Goal: Task Accomplishment & Management: Use online tool/utility

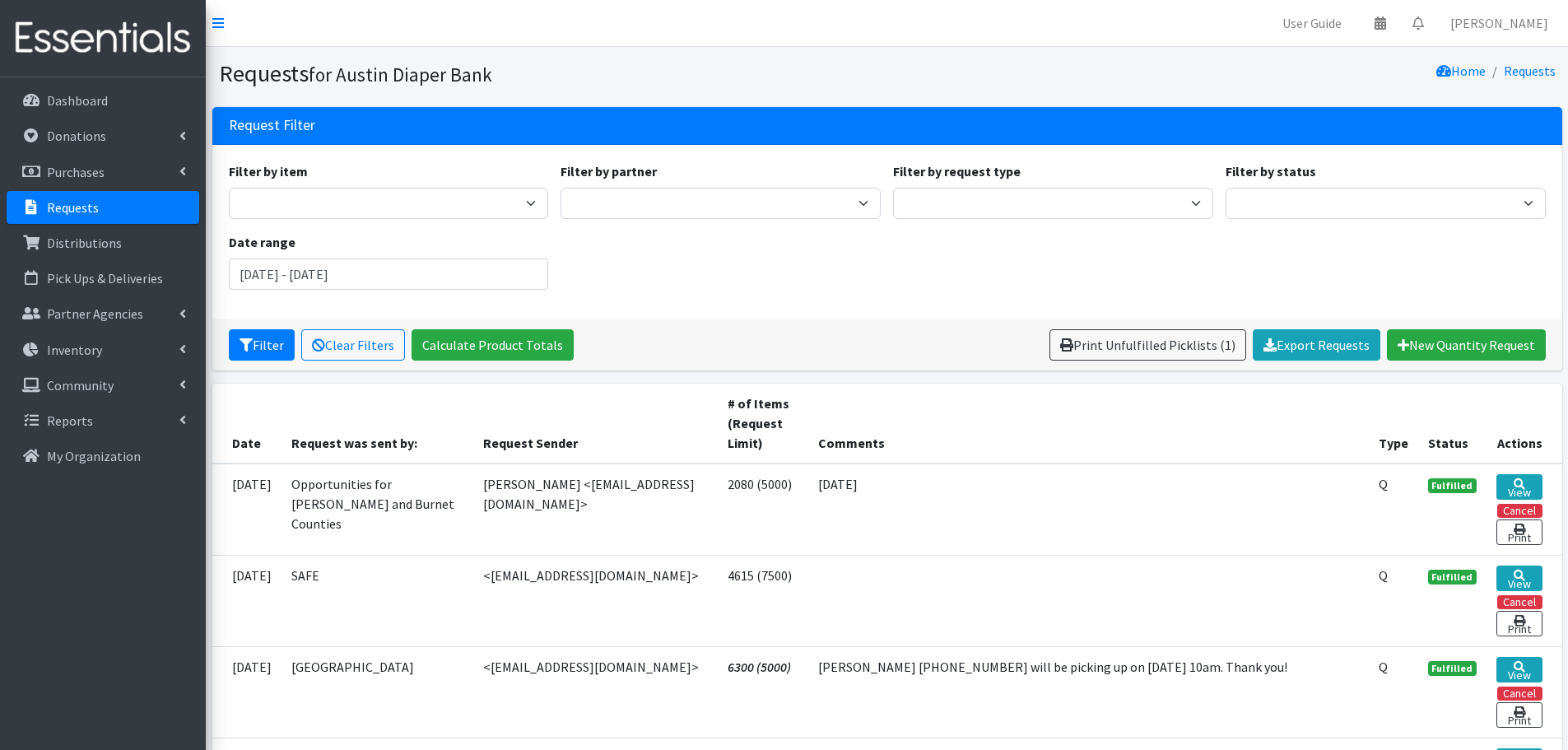
click at [69, 210] on p "Requests" at bounding box center [73, 208] width 51 height 17
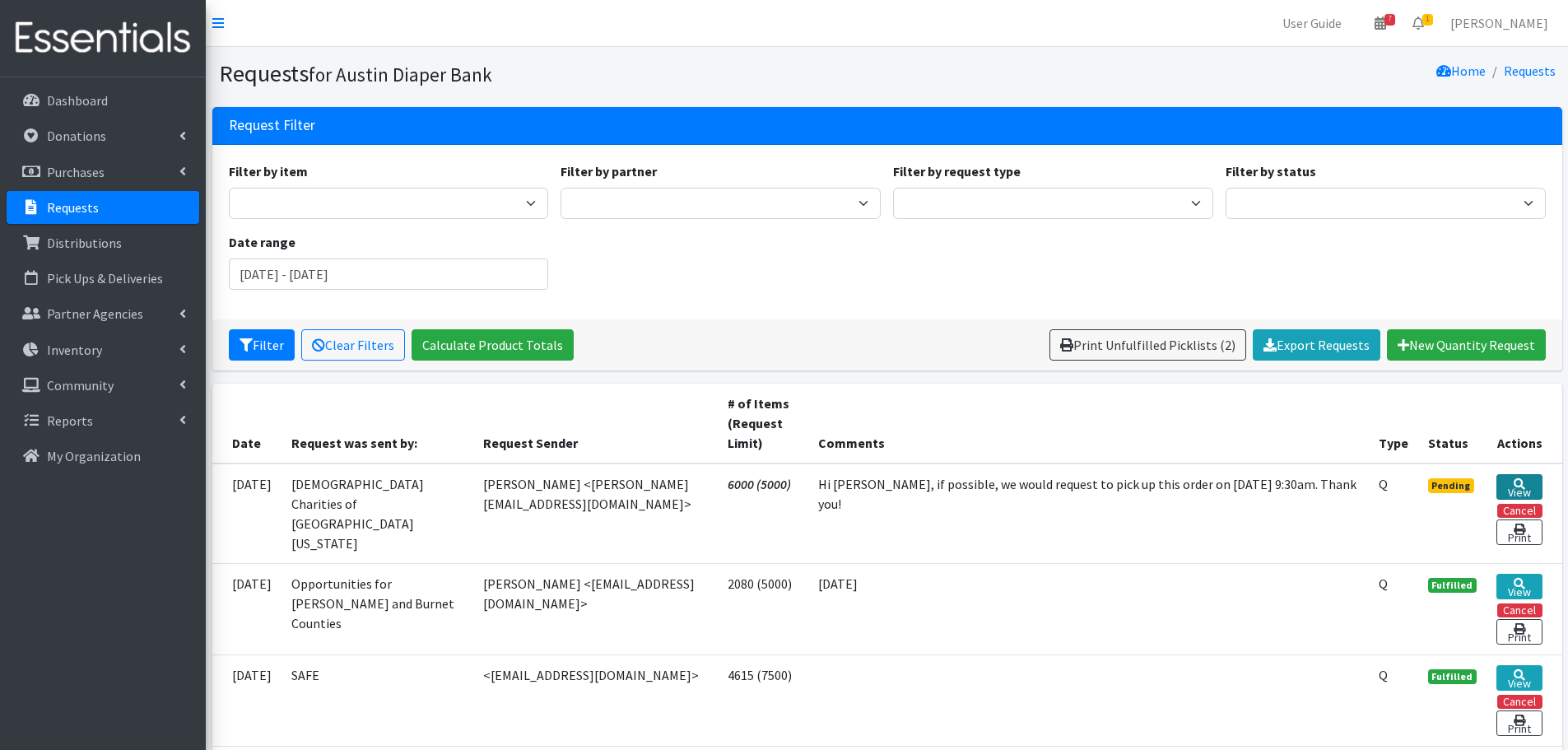
click at [1527, 483] on link "View" at bounding box center [1519, 487] width 46 height 26
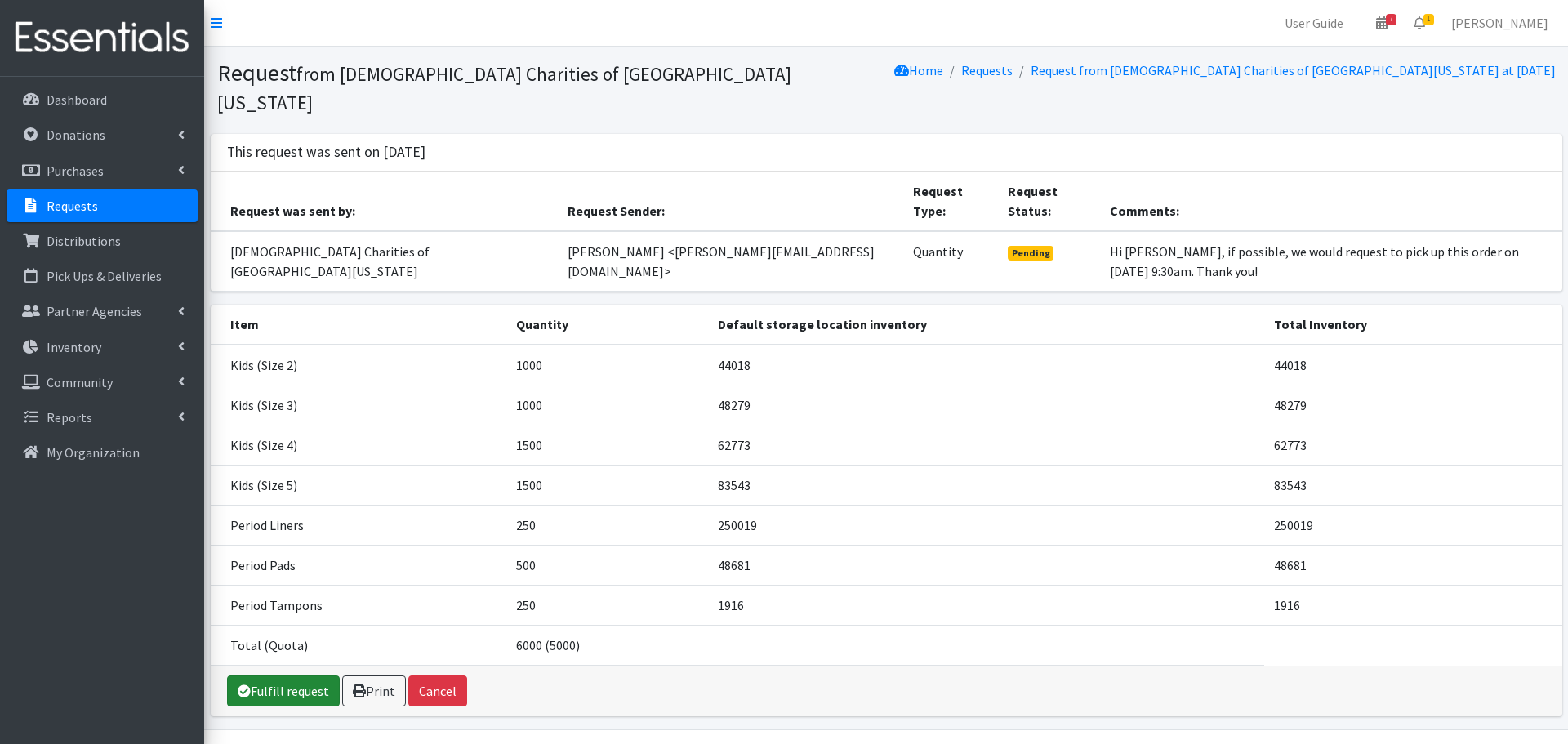
click at [294, 676] on link "Fulfill request" at bounding box center [283, 691] width 113 height 31
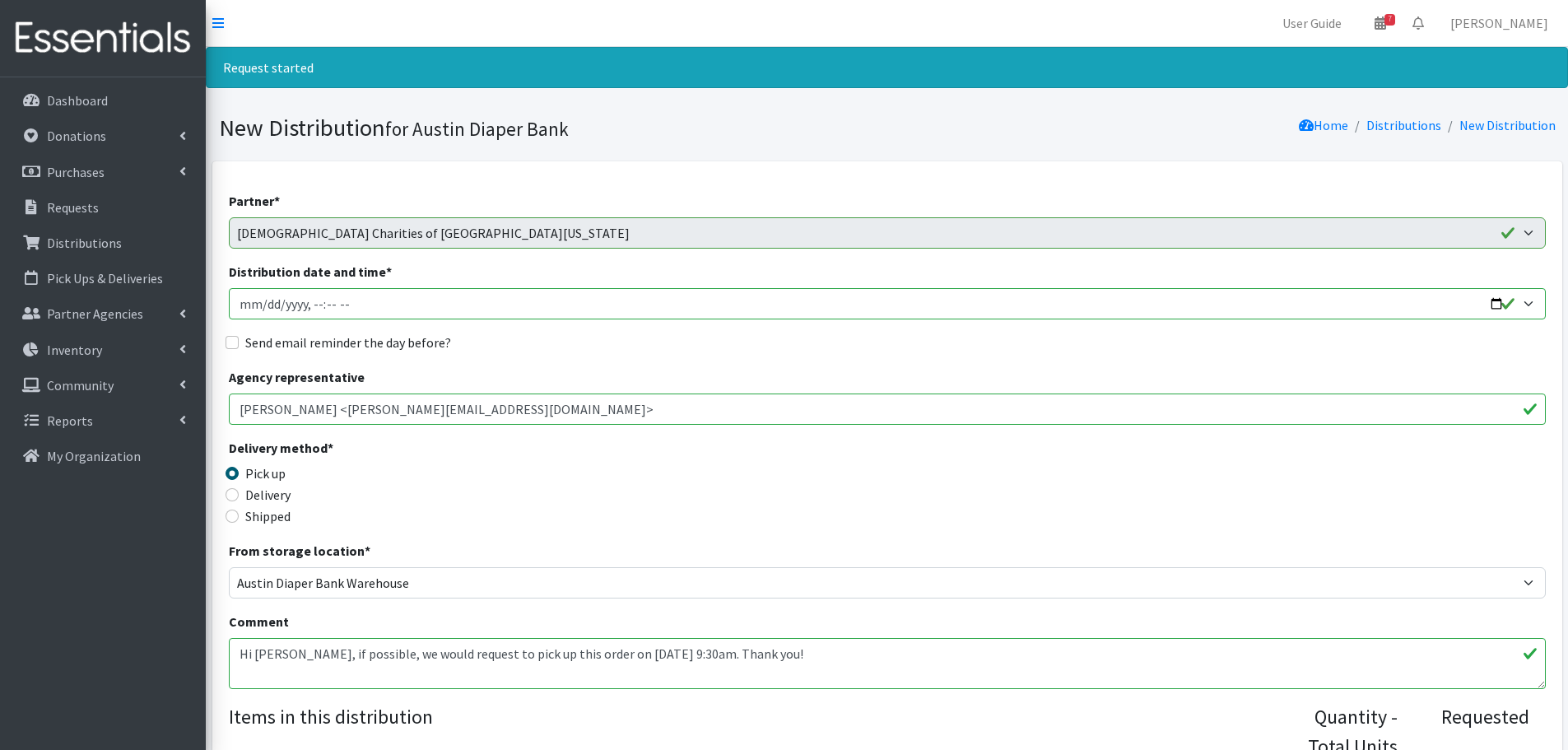
click at [262, 303] on input "Distribution date and time *" at bounding box center [887, 304] width 1317 height 32
click at [310, 311] on input "Distribution date and time *" at bounding box center [887, 304] width 1317 height 32
type input "2025-08-21T09:30"
click at [236, 346] on input "Send email reminder the day before?" at bounding box center [232, 343] width 13 height 13
checkbox input "true"
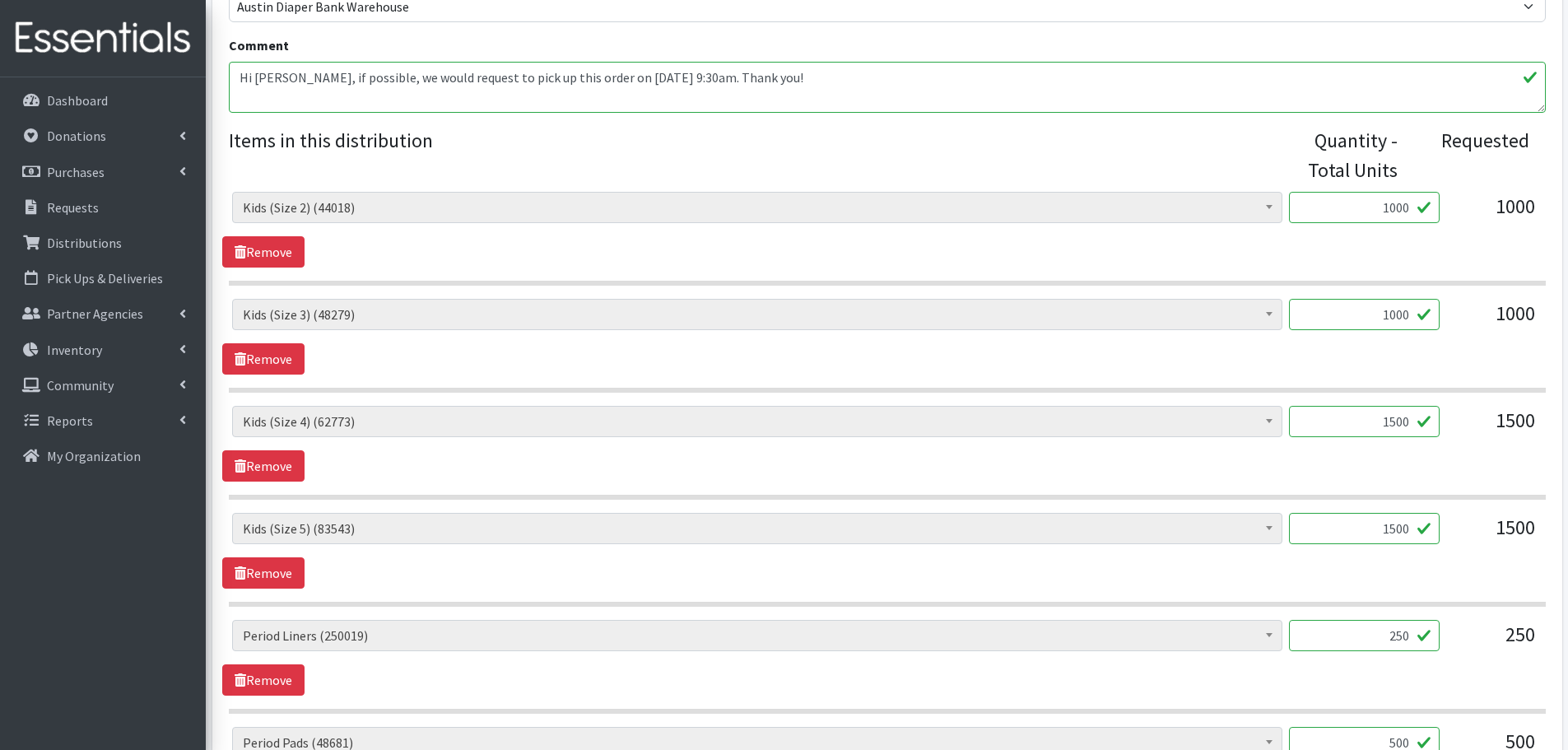
scroll to position [659, 0]
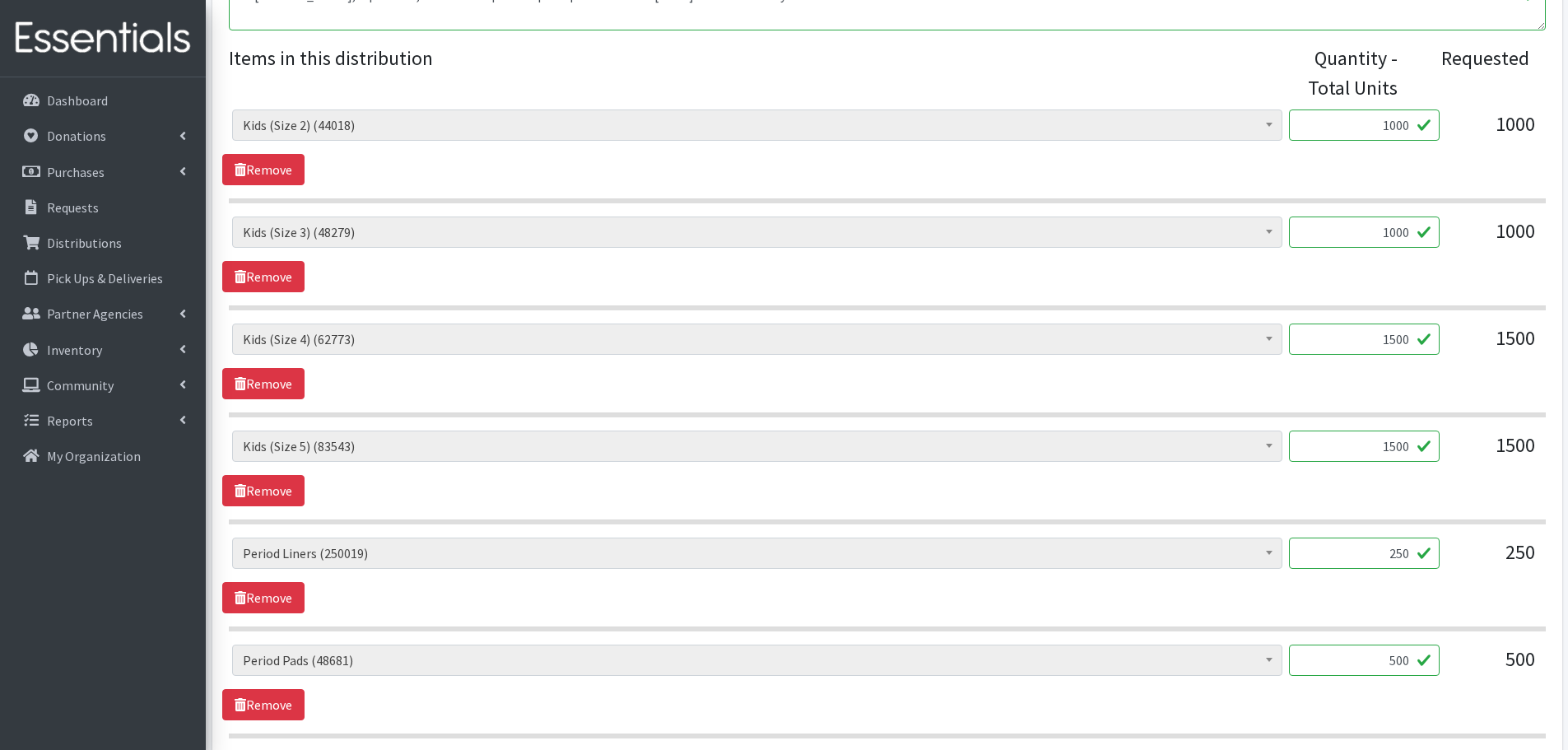
drag, startPoint x: 1344, startPoint y: 339, endPoint x: 1460, endPoint y: 348, distance: 116.3
click at [1460, 348] on div "Baby Formula (215) Kids (Newborn) (12220) Kids (Preemie) (375) Kids (Size 1) (5…" at bounding box center [887, 346] width 1310 height 45
type input "1000"
drag, startPoint x: 1364, startPoint y: 441, endPoint x: 1447, endPoint y: 445, distance: 83.1
click at [1447, 445] on div "Baby Formula (215) Kids (Newborn) (12220) Kids (Preemie) (375) Kids (Size 1) (5…" at bounding box center [887, 453] width 1310 height 45
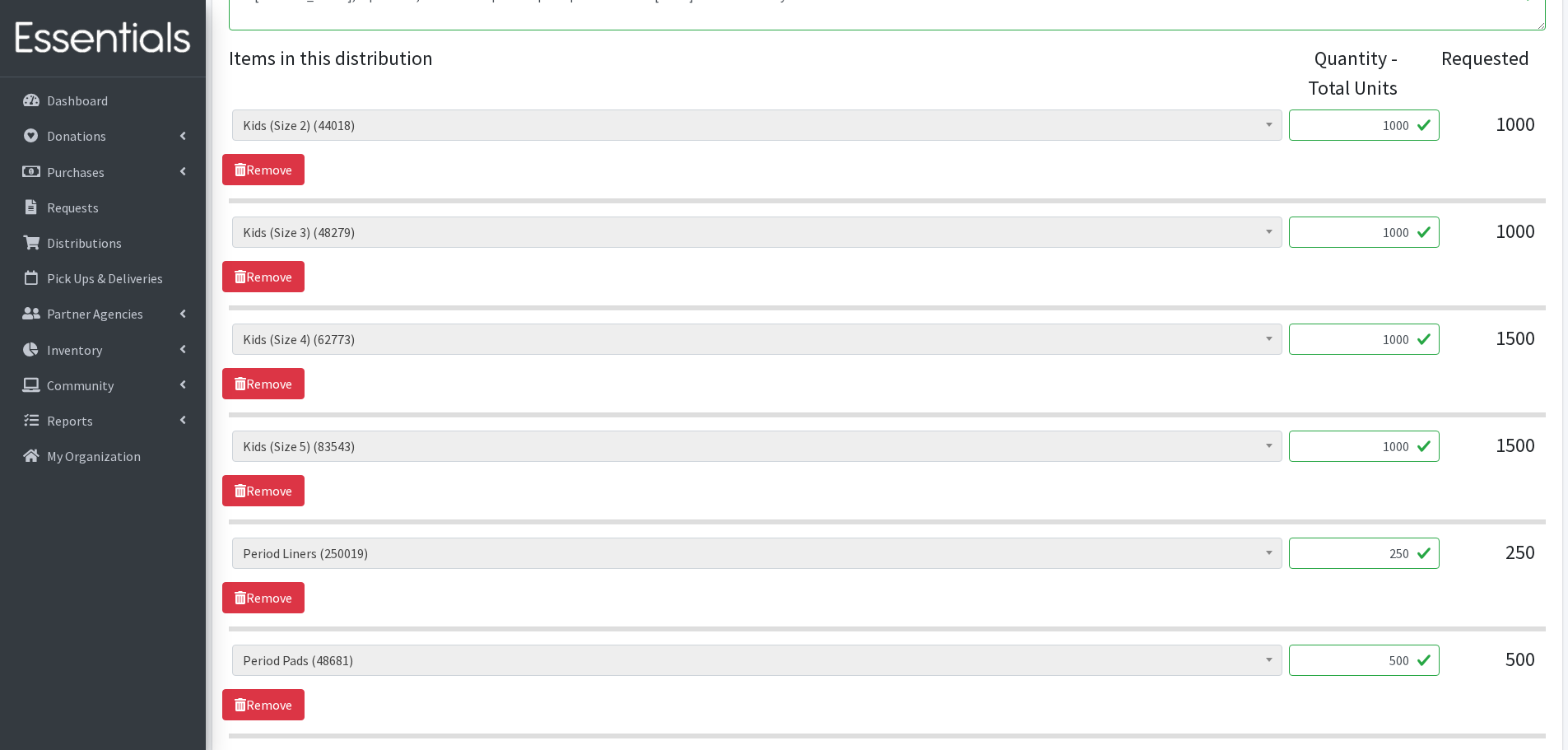
type input "1000"
click at [1425, 489] on div "Baby Formula (215) Kids (Newborn) (12220) Kids (Preemie) (375) Kids (Size 1) (5…" at bounding box center [887, 468] width 1330 height 76
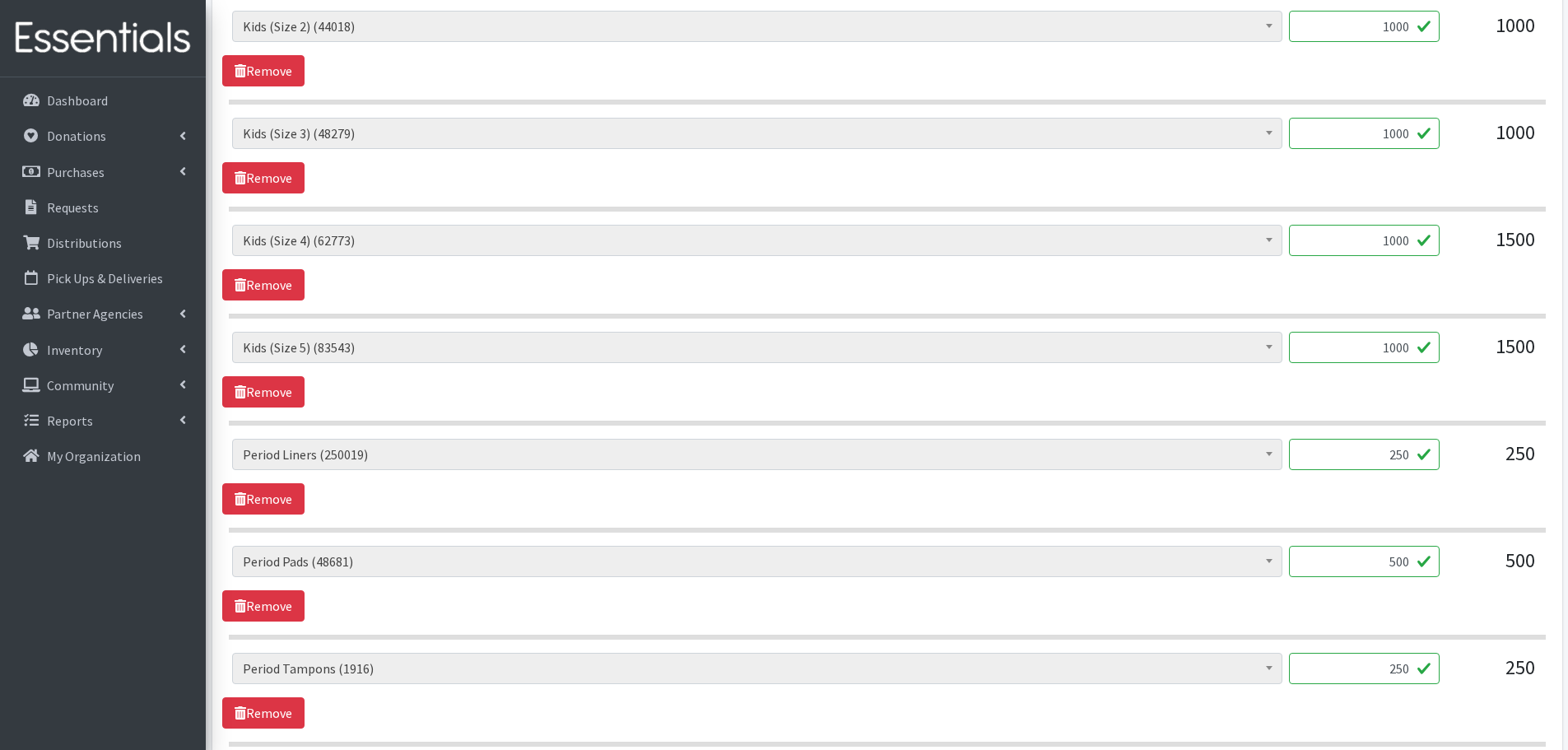
scroll to position [968, 0]
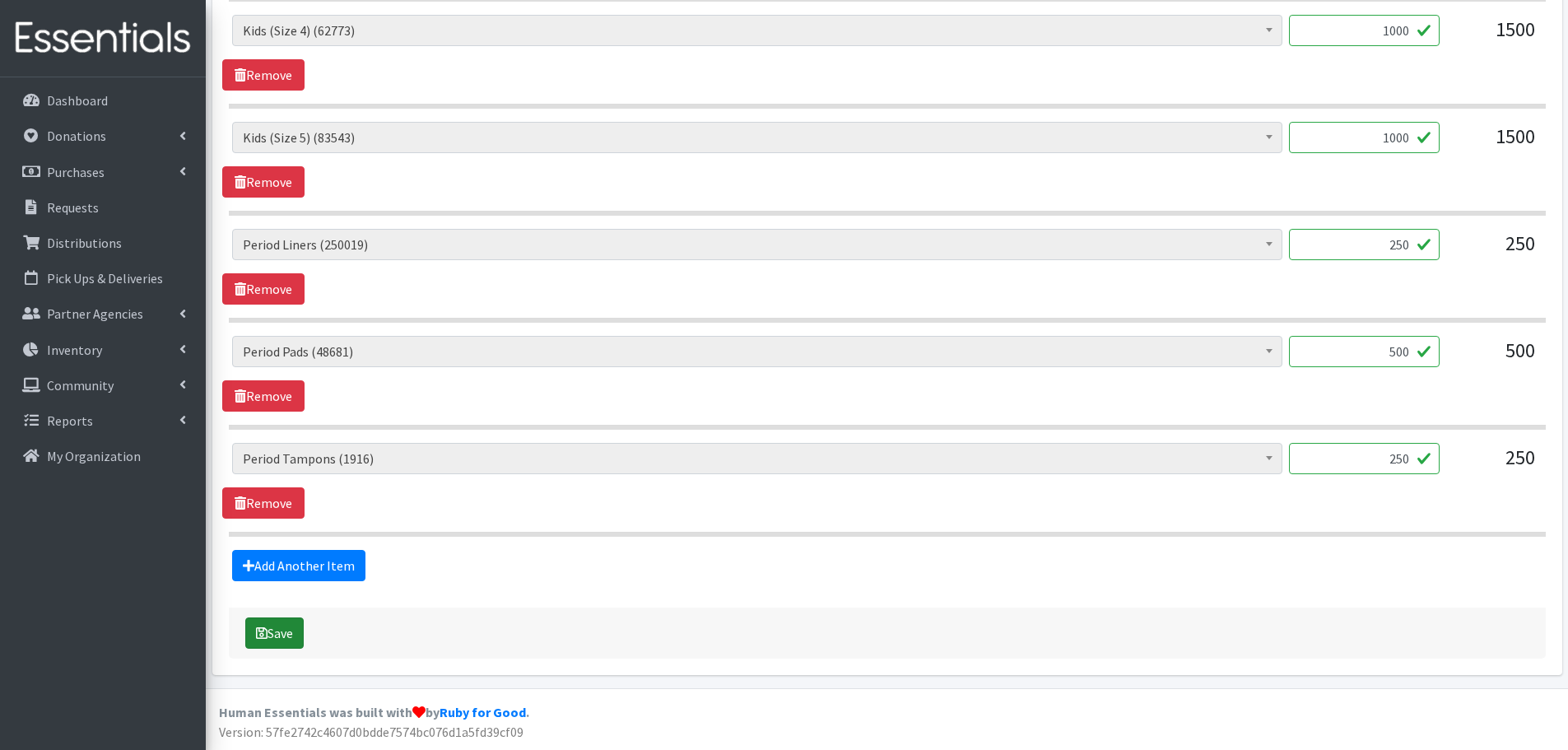
click at [297, 633] on button "Save" at bounding box center [275, 634] width 58 height 32
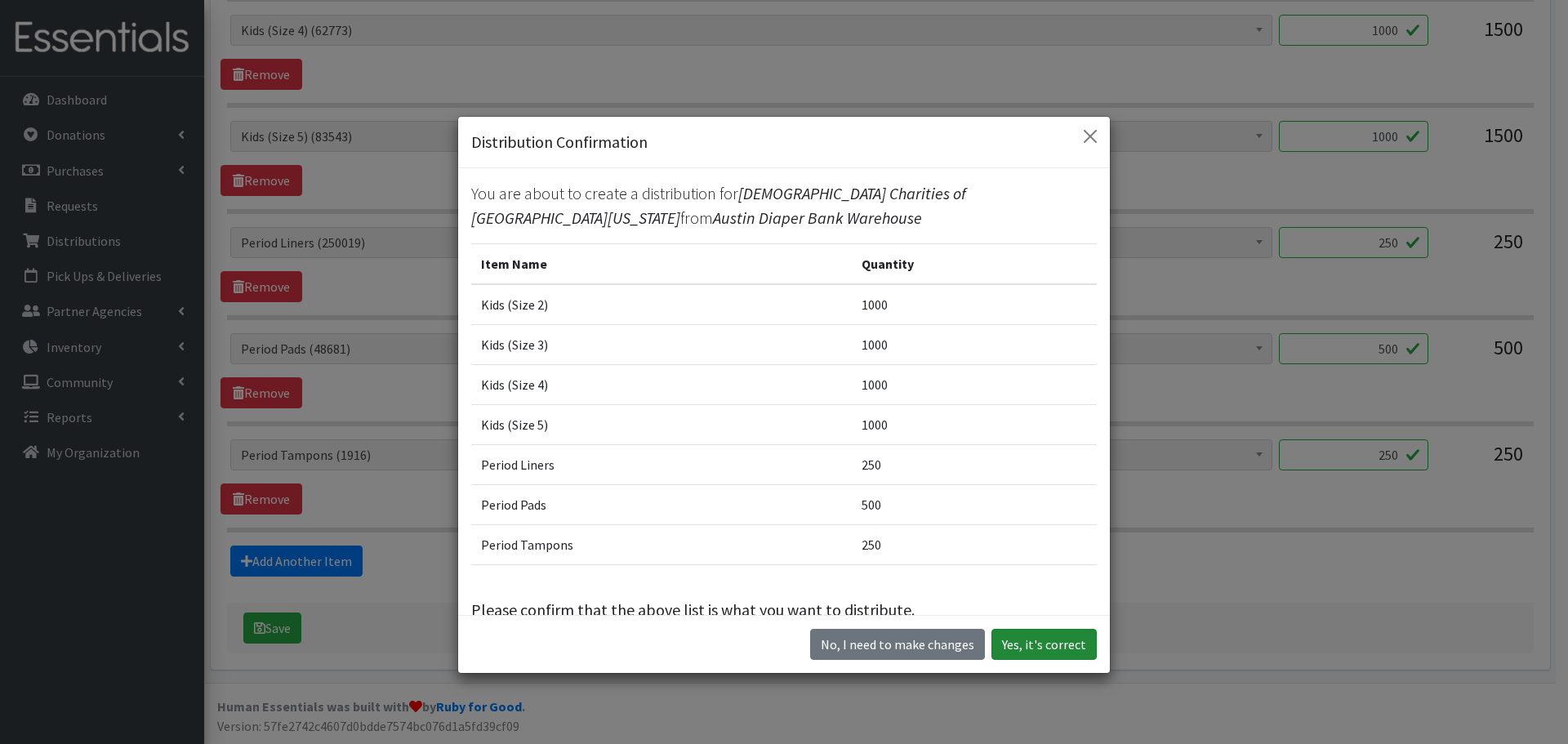
click at [1046, 647] on button "Yes, it's correct" at bounding box center [1044, 645] width 105 height 31
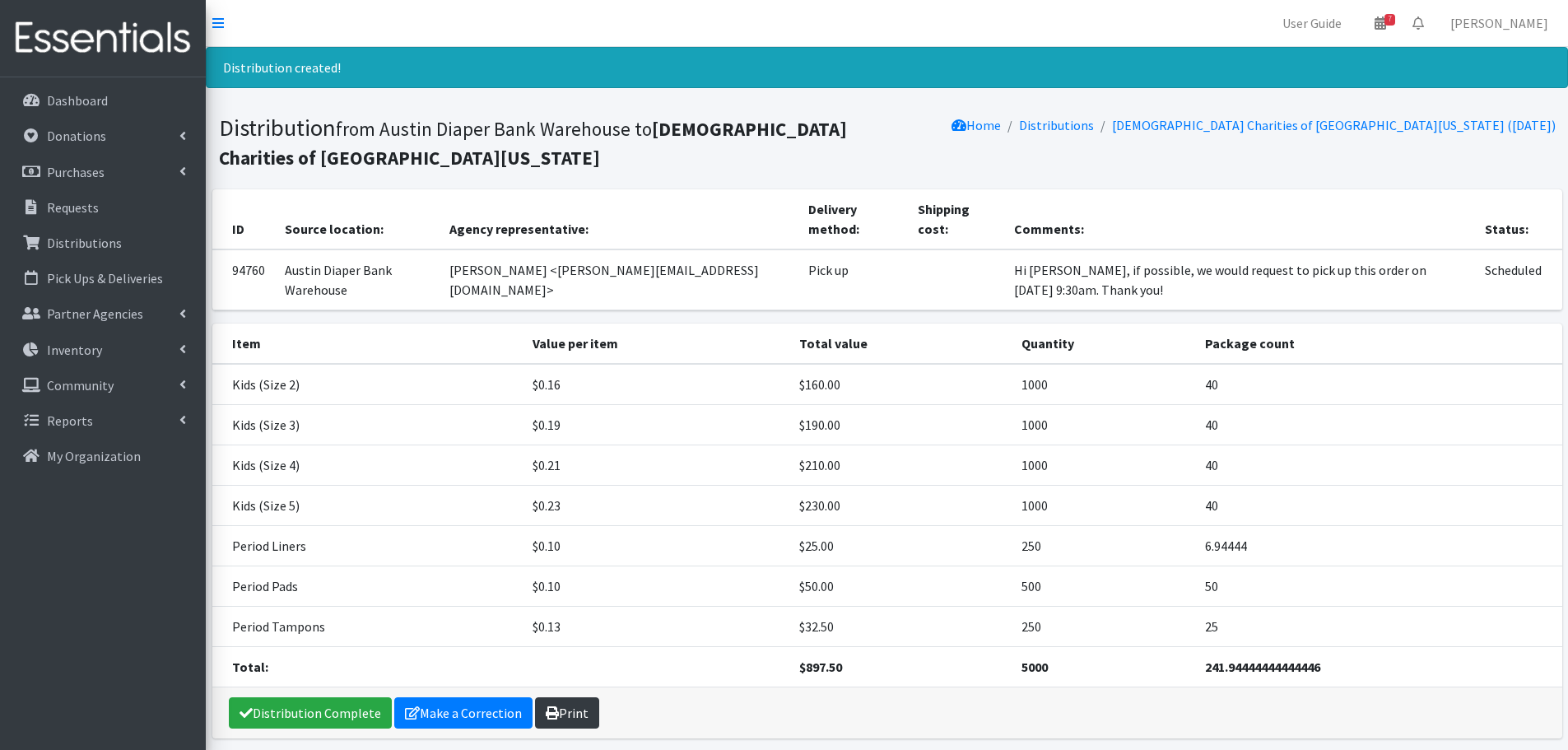
click at [574, 707] on link "Print" at bounding box center [567, 713] width 64 height 32
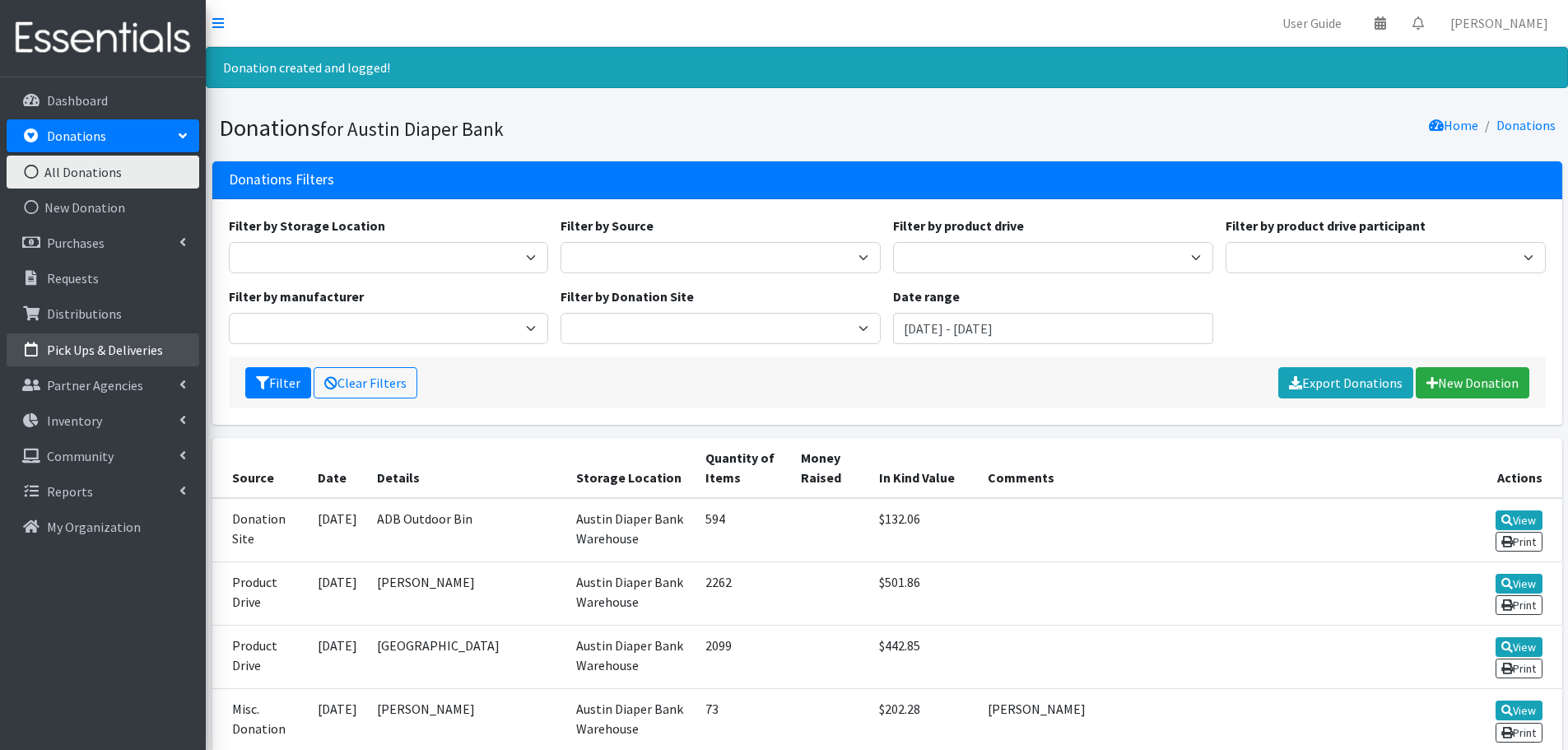
click at [90, 358] on link "Pick Ups & Deliveries" at bounding box center [103, 350] width 193 height 33
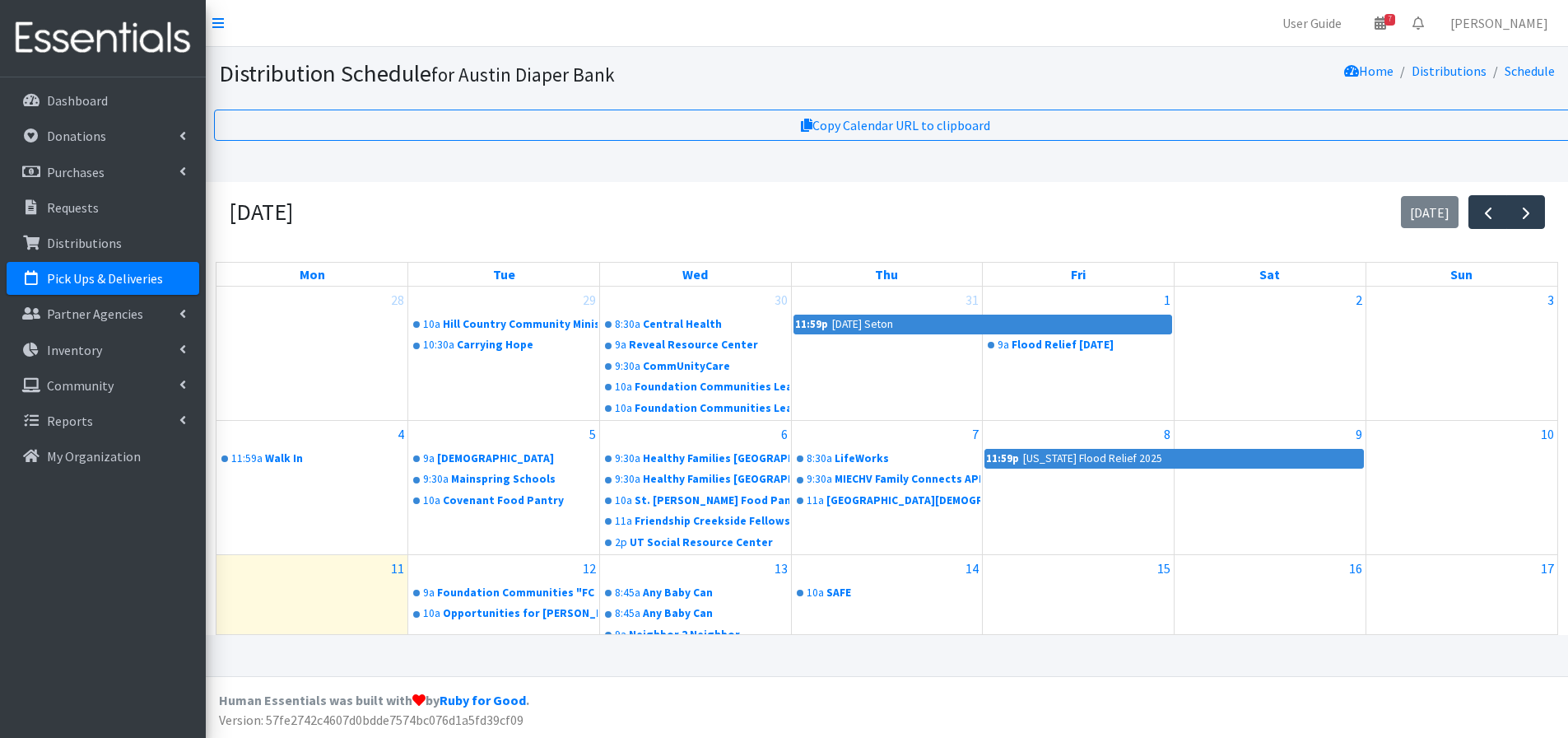
scroll to position [204, 0]
